Goal: Information Seeking & Learning: Learn about a topic

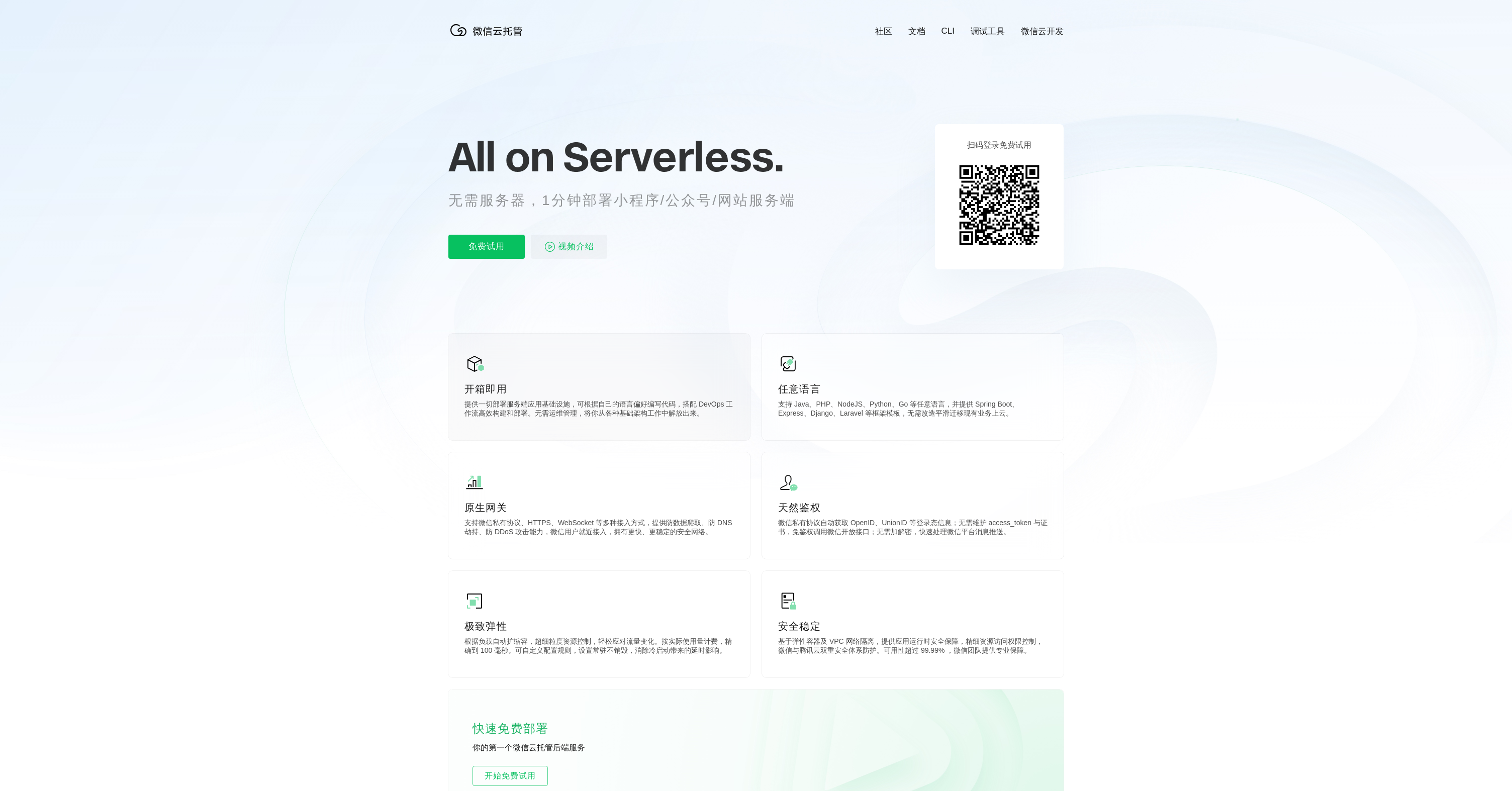
scroll to position [0, 1787]
click at [491, 251] on p "免费试用" at bounding box center [487, 246] width 76 height 24
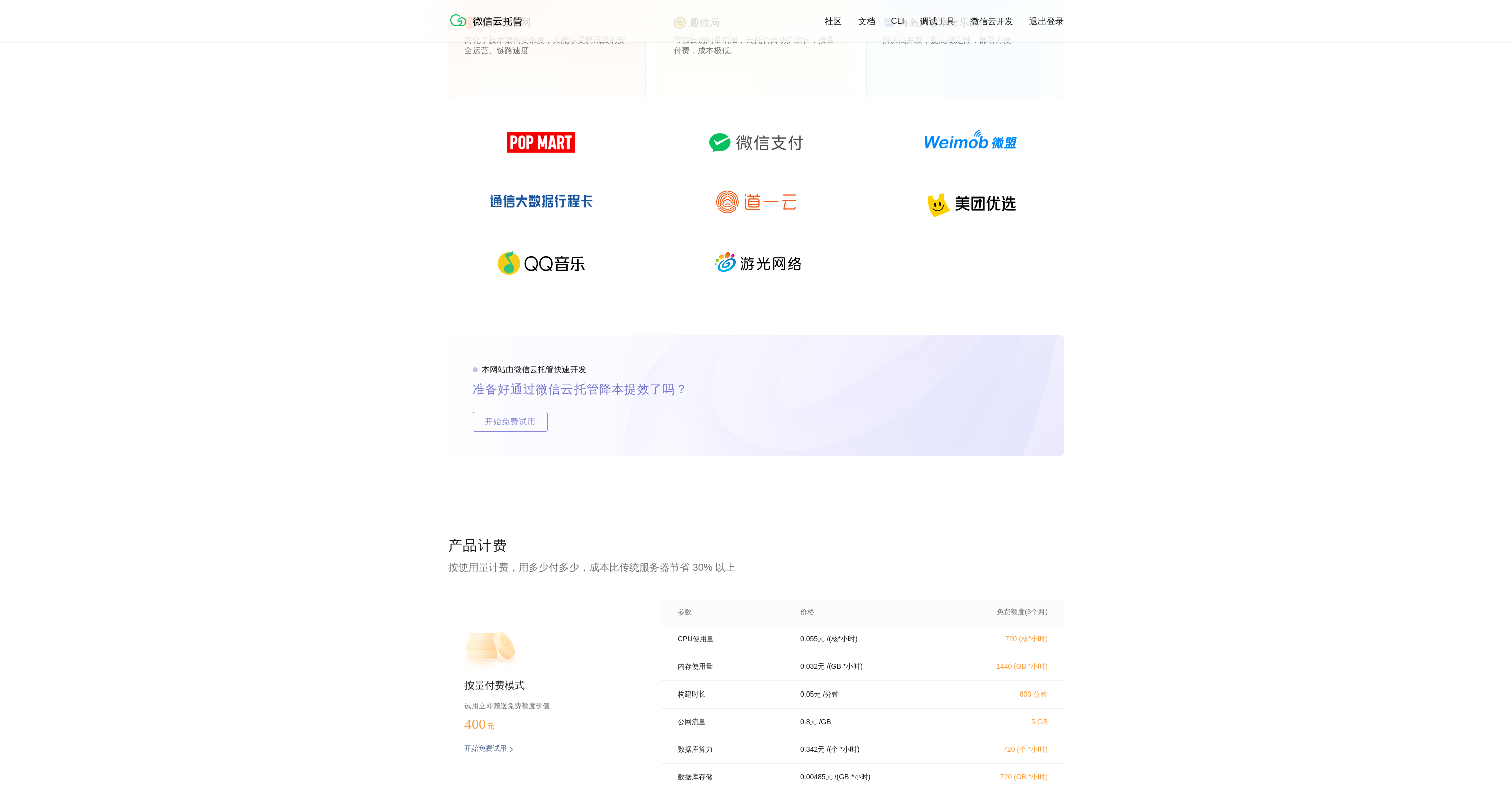
scroll to position [1752, 0]
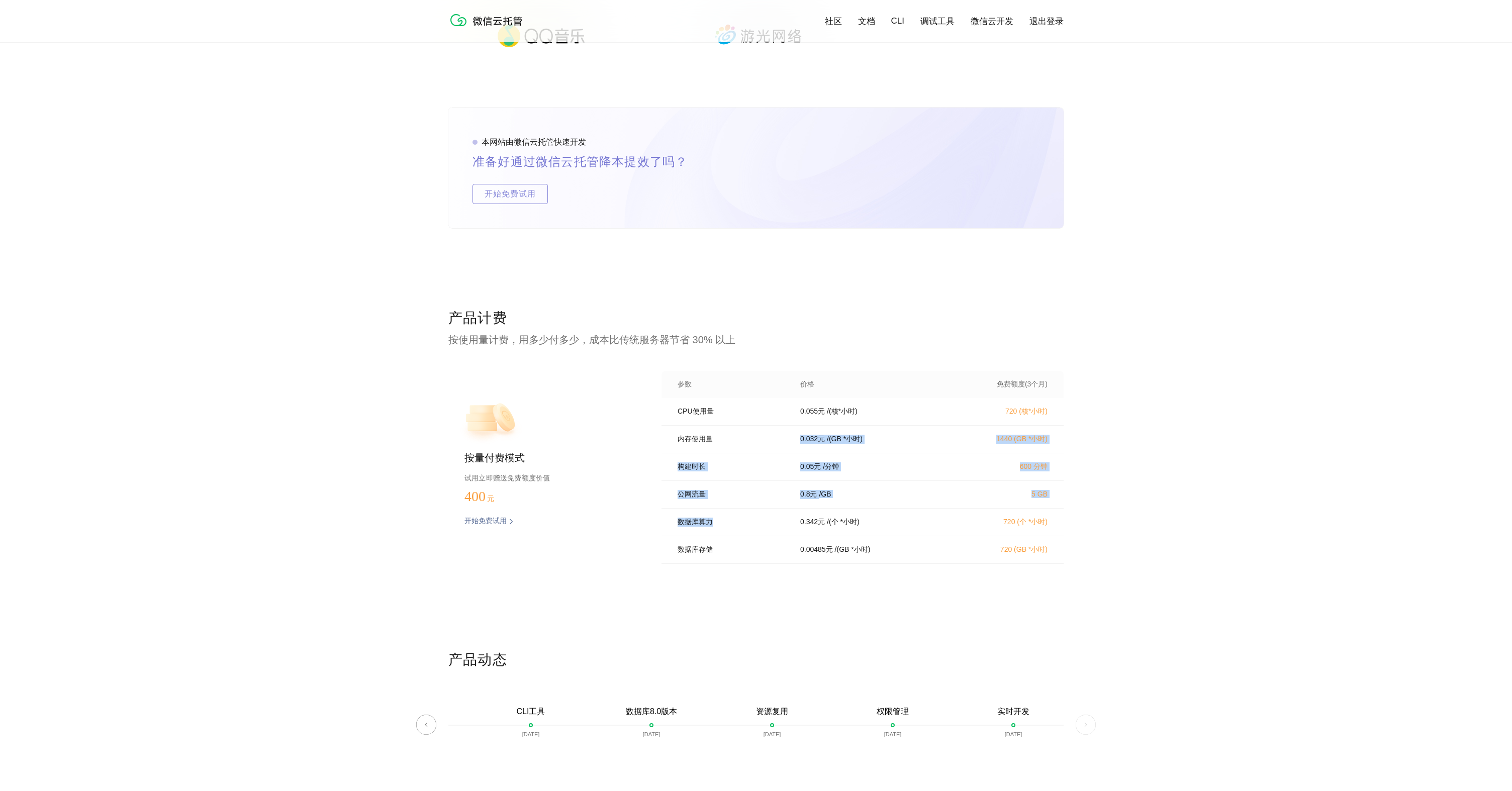
drag, startPoint x: 700, startPoint y: 449, endPoint x: 703, endPoint y: 525, distance: 76.1
click at [703, 525] on div "CPU使用量 0.055 元 / (核*小时) 720 (核*小时) 内存使用量 0.032 元 / (GB *小时) 1440 (GB *小时) 构建时长 …" at bounding box center [862, 484] width 402 height 172
click at [712, 545] on p "数据库存储" at bounding box center [731, 549] width 109 height 9
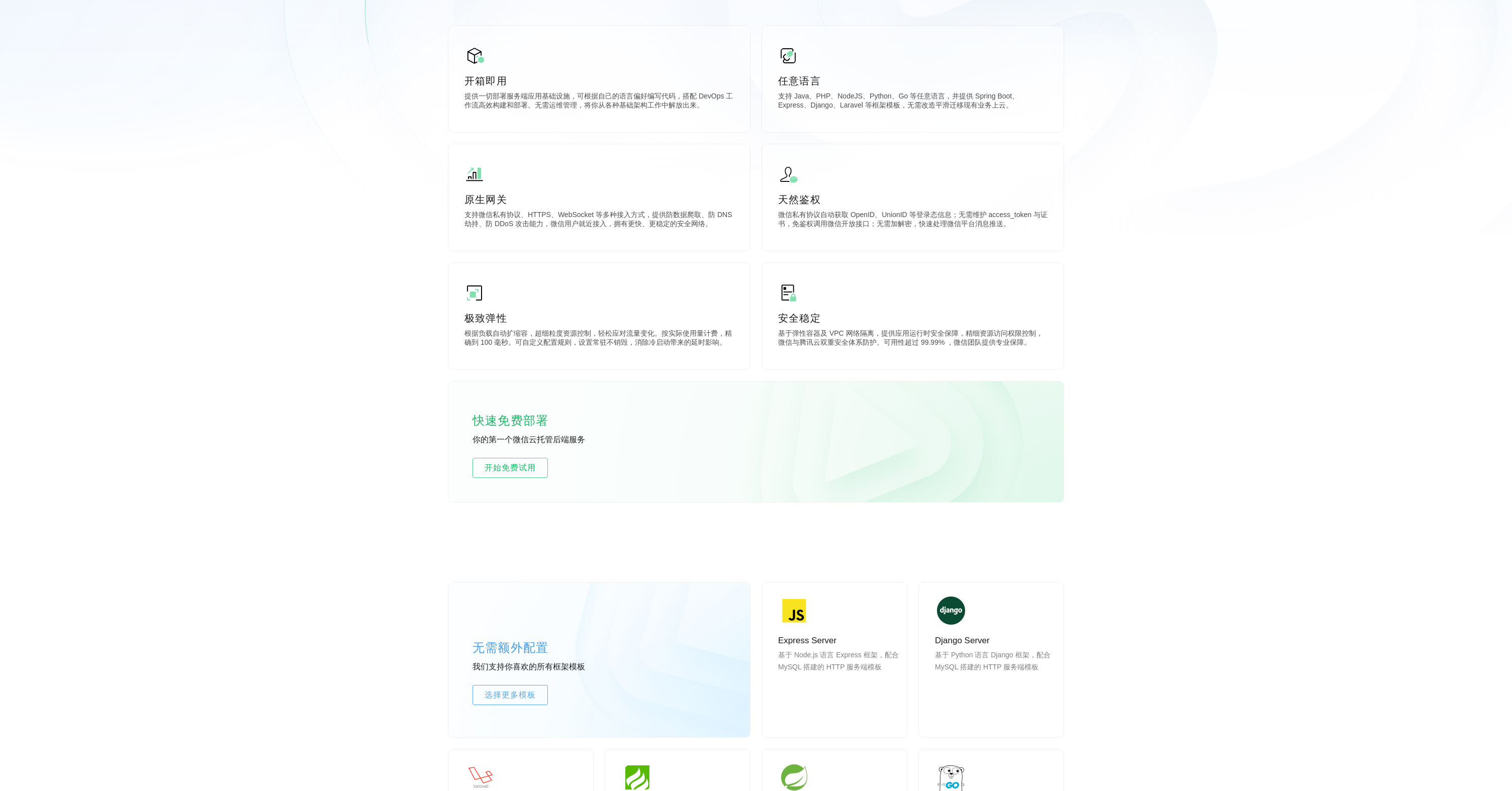
scroll to position [0, 0]
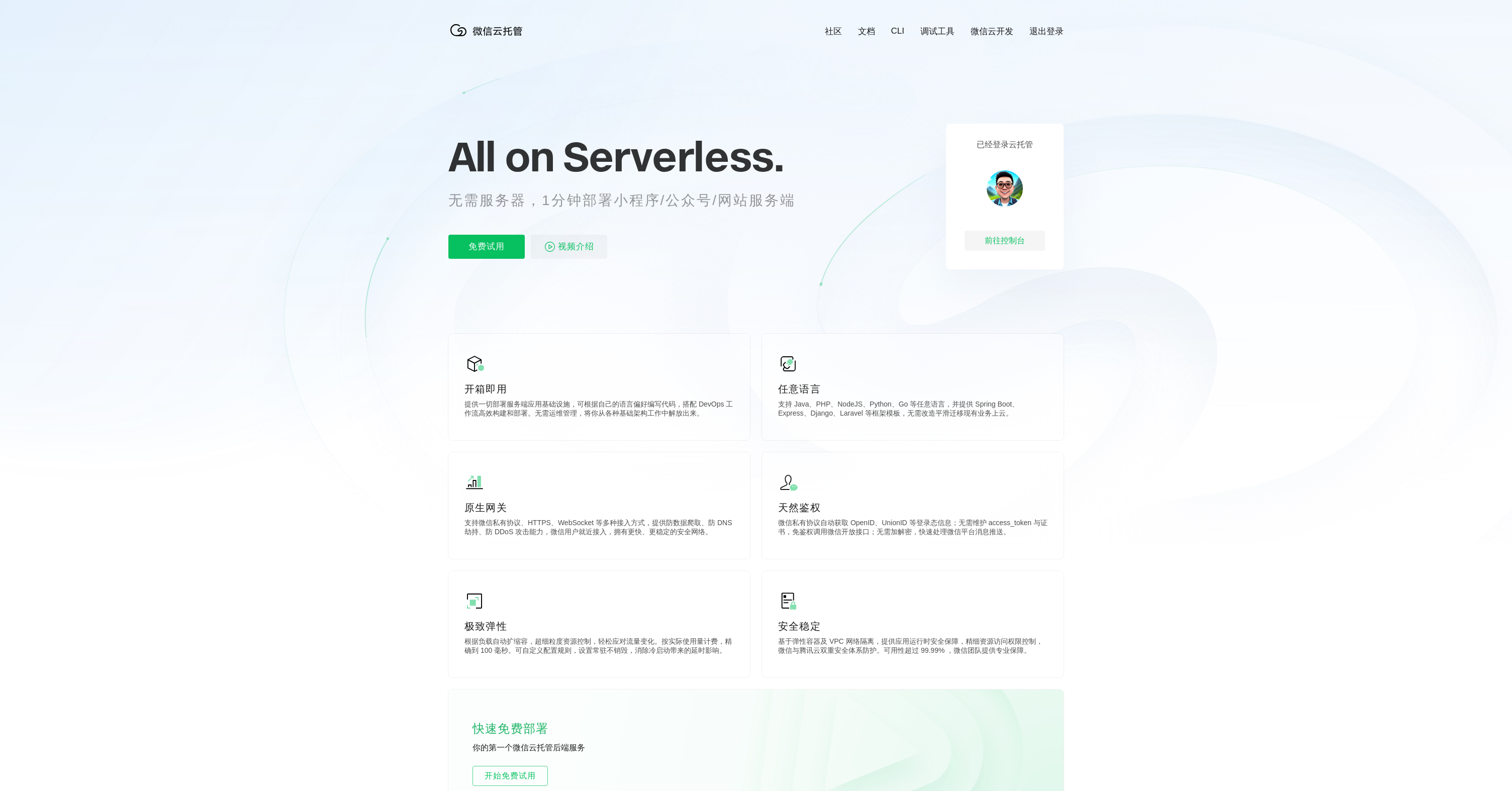
click at [1215, 358] on icon at bounding box center [756, 271] width 965 height 543
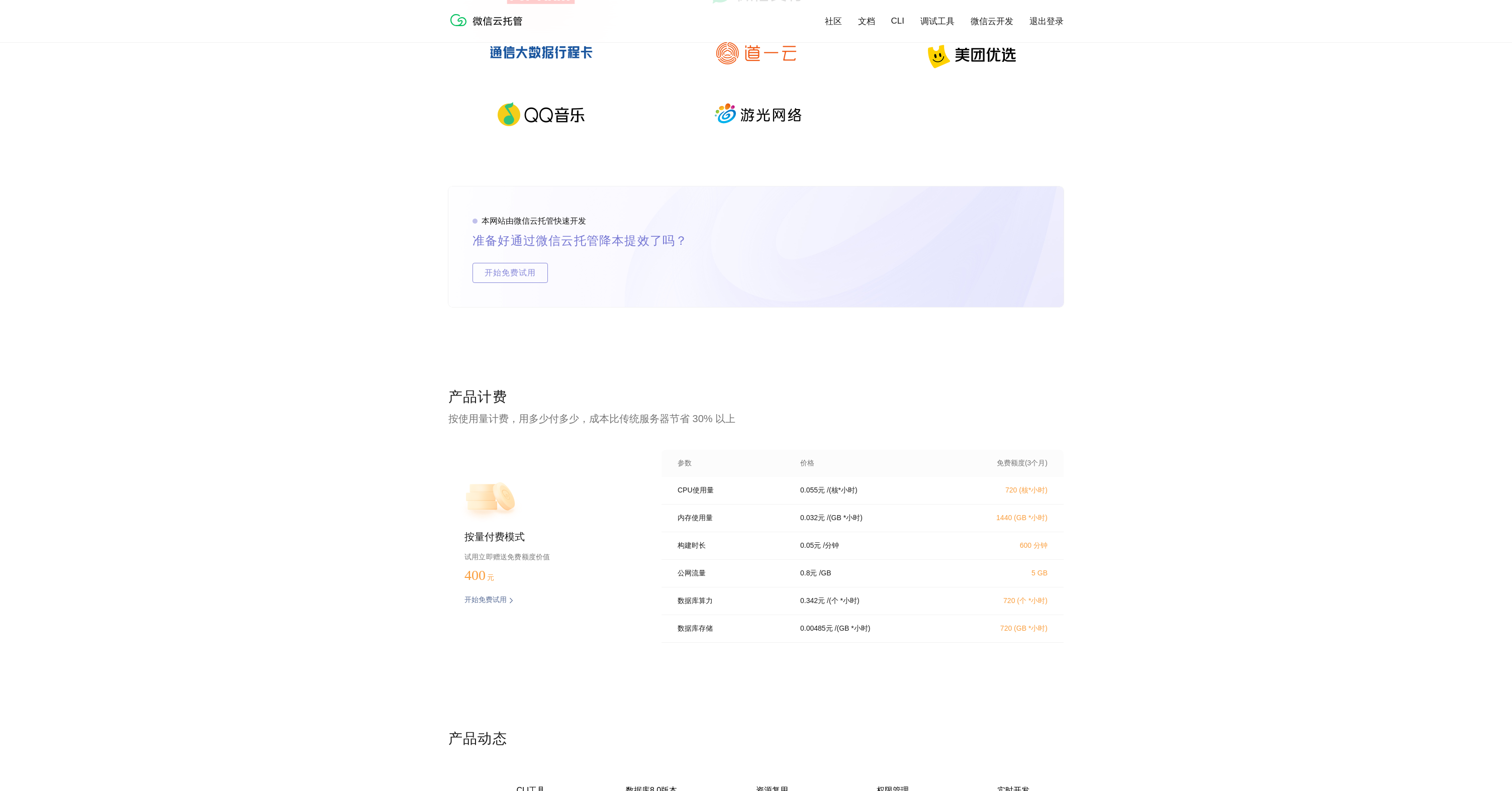
scroll to position [124, 0]
